Goal: Communication & Community: Answer question/provide support

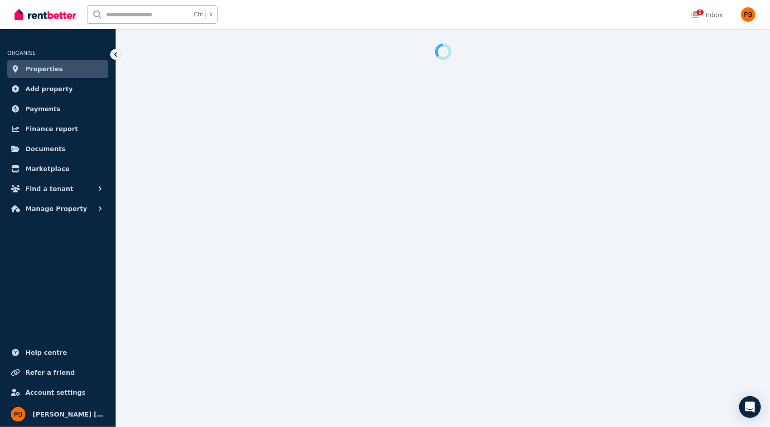
select select "**********"
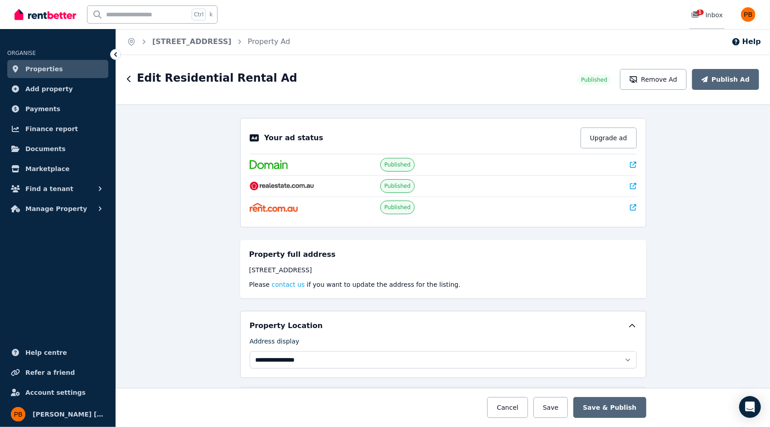
click at [701, 15] on span "1" at bounding box center [700, 12] width 7 height 5
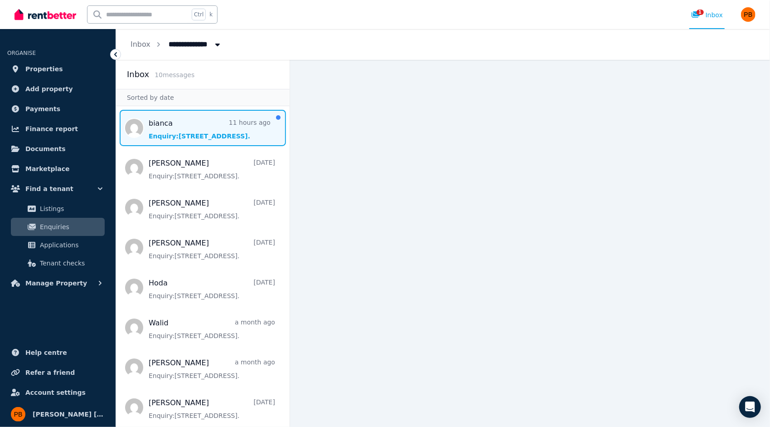
click at [215, 136] on span "Message list" at bounding box center [203, 128] width 174 height 36
